Goal: Find specific page/section: Find specific page/section

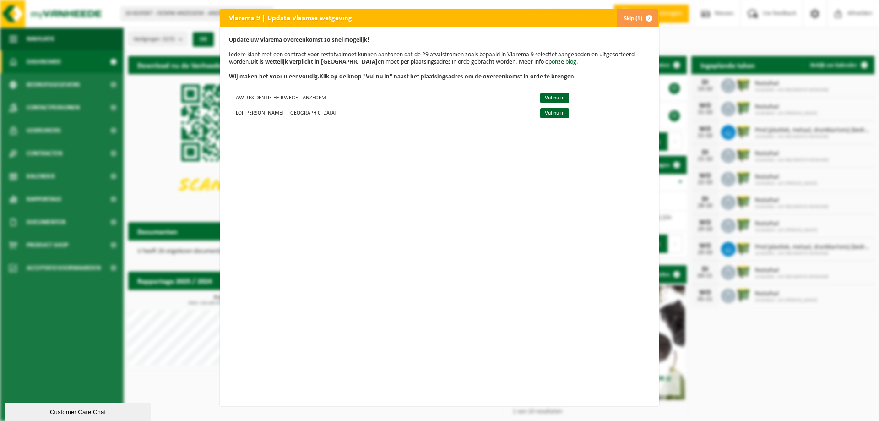
click at [636, 19] on button "Skip (1)" at bounding box center [638, 18] width 42 height 18
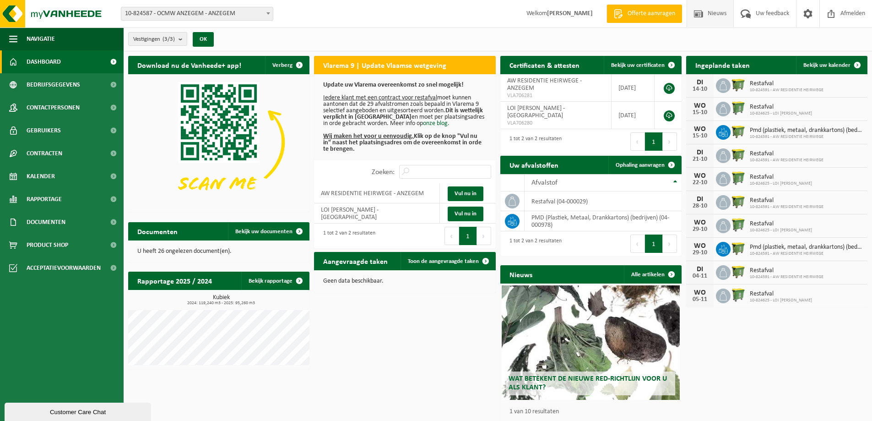
click at [710, 12] on span "Nieuws" at bounding box center [717, 13] width 23 height 27
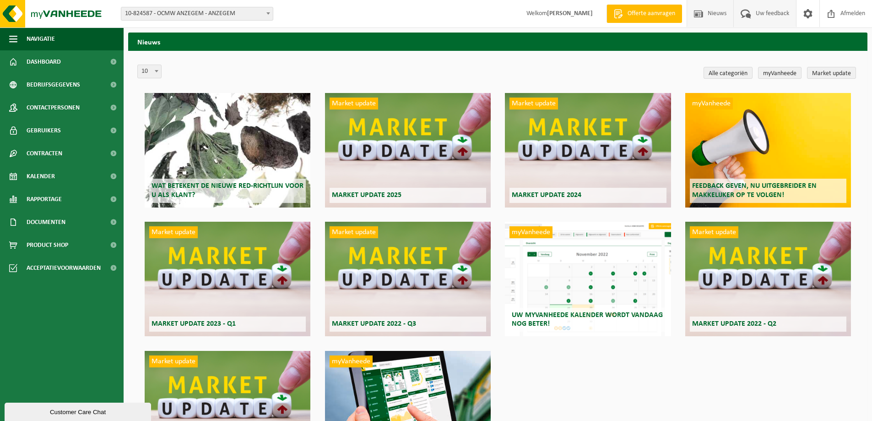
click at [766, 16] on span "Uw feedback" at bounding box center [773, 13] width 38 height 27
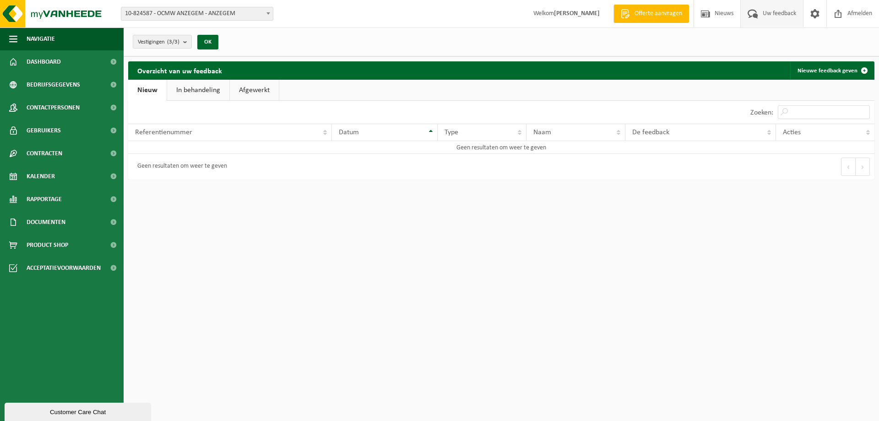
click at [198, 91] on link "In behandeling" at bounding box center [198, 90] width 62 height 21
click at [140, 93] on link "Nieuw" at bounding box center [146, 90] width 37 height 21
click at [54, 40] on span "Navigatie" at bounding box center [41, 38] width 28 height 23
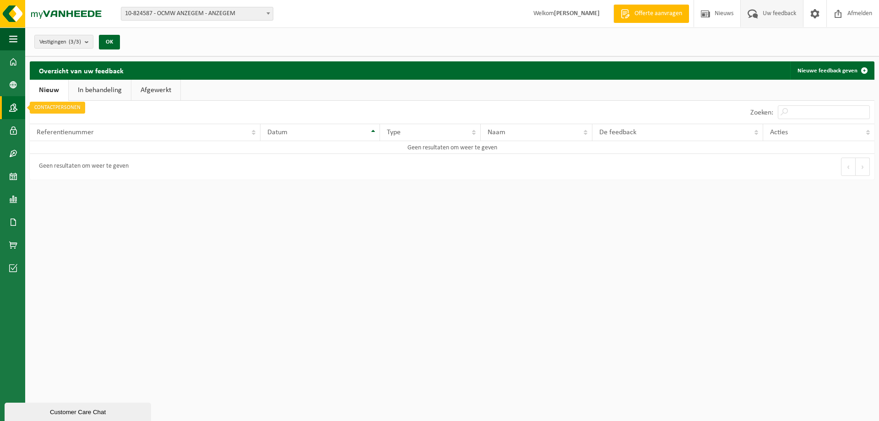
click at [12, 109] on span at bounding box center [13, 107] width 8 height 23
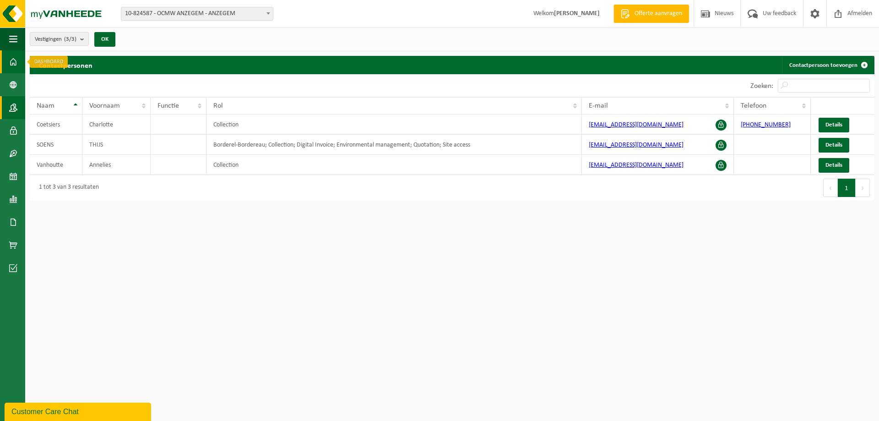
click at [12, 60] on span at bounding box center [13, 61] width 8 height 23
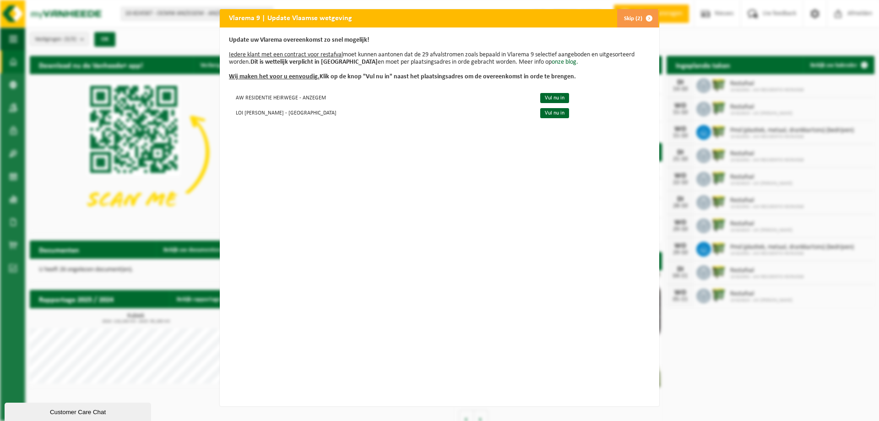
click at [635, 17] on button "Skip (2)" at bounding box center [638, 18] width 42 height 18
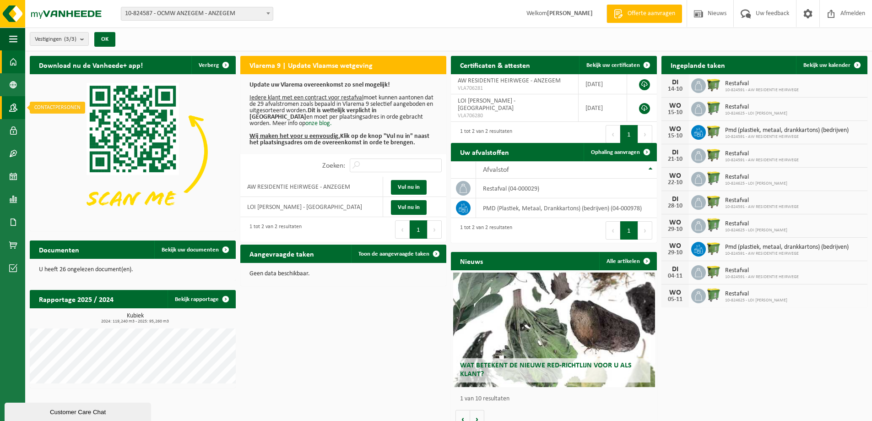
click at [13, 107] on span at bounding box center [13, 107] width 8 height 23
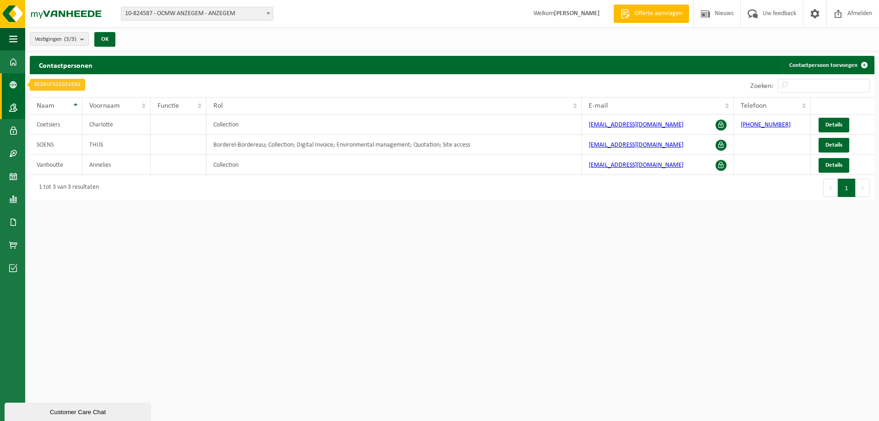
click at [15, 85] on span at bounding box center [13, 84] width 8 height 23
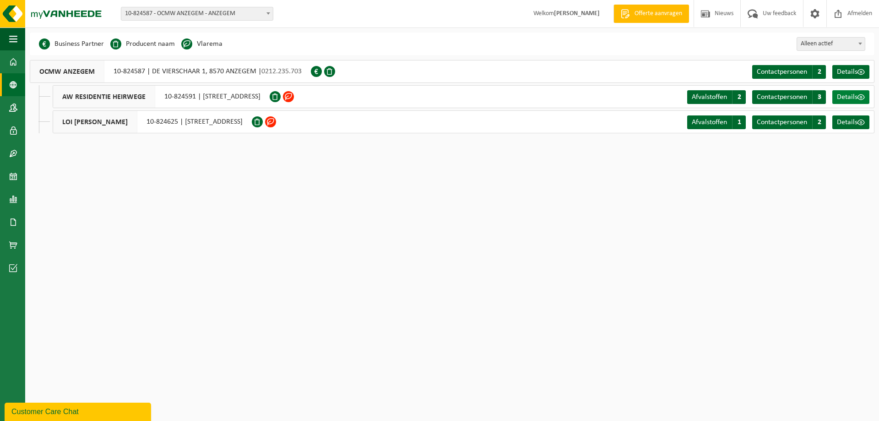
click at [848, 98] on span "Details" at bounding box center [847, 96] width 21 height 7
